Goal: Information Seeking & Learning: Learn about a topic

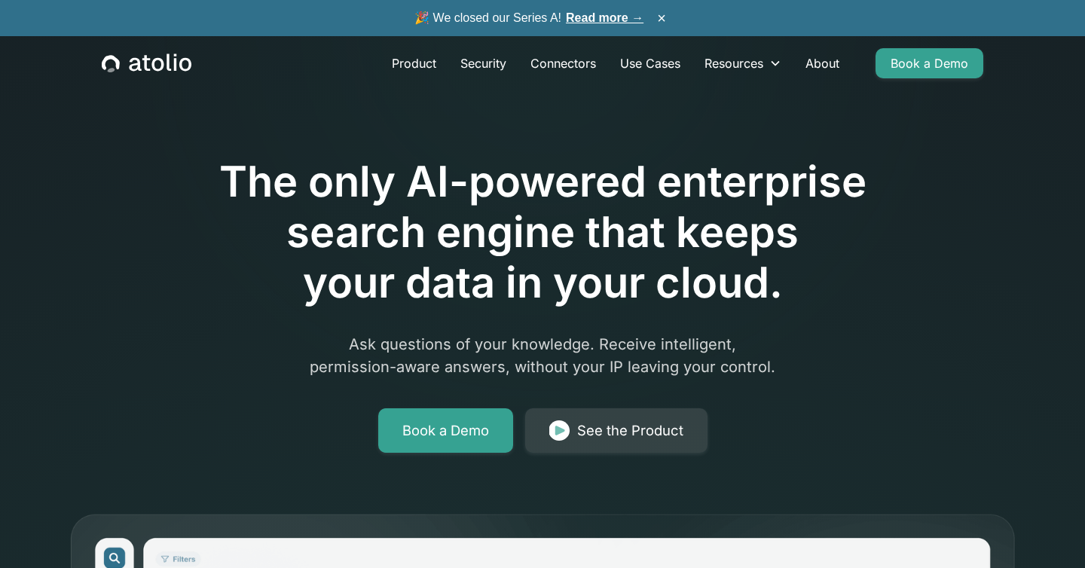
click at [612, 22] on link "Read more →" at bounding box center [605, 17] width 78 height 13
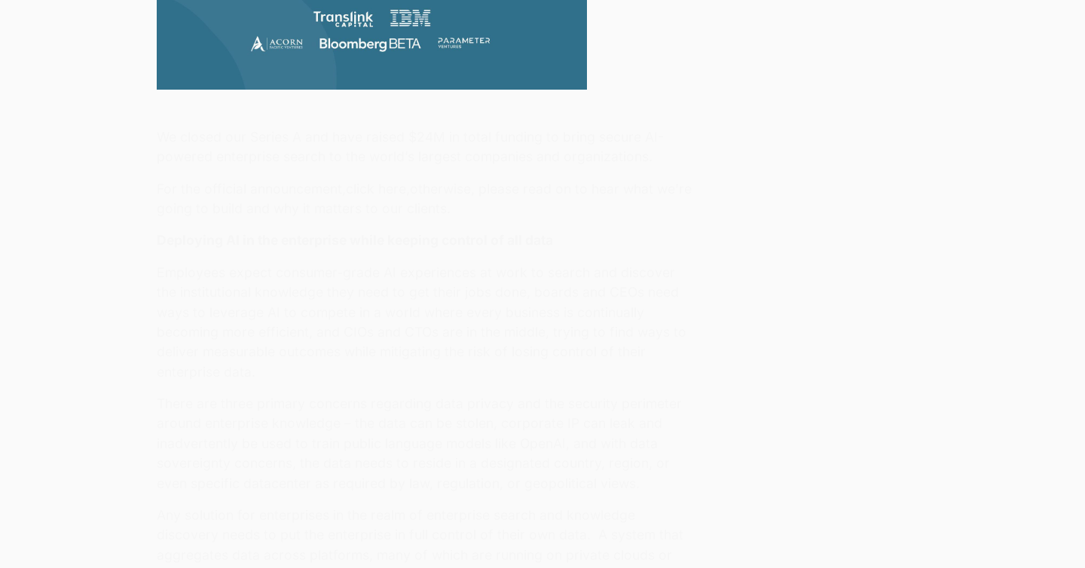
scroll to position [873, 0]
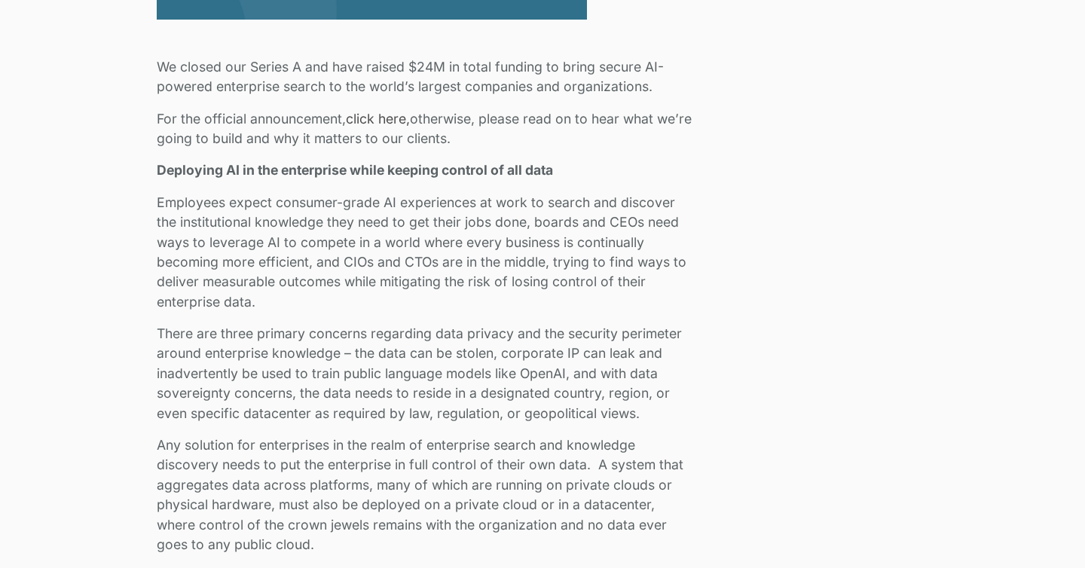
click at [591, 119] on p "For the official announcement, click here, otherwise, please read on to hear wh…" at bounding box center [426, 129] width 538 height 40
